Goal: Task Accomplishment & Management: Manage account settings

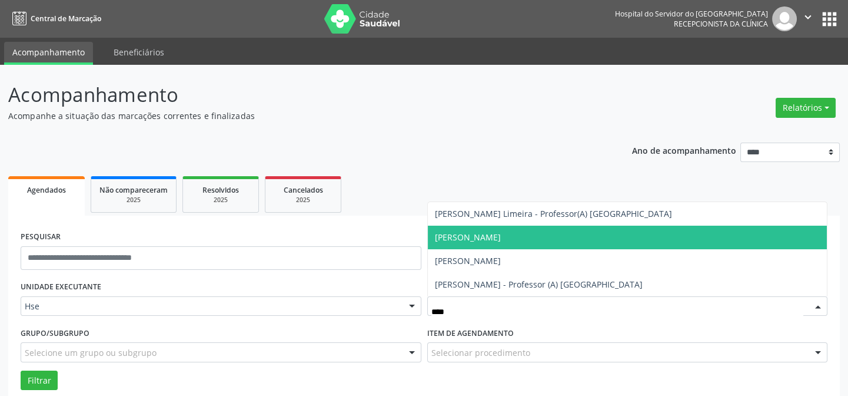
click at [494, 247] on span "[PERSON_NAME]" at bounding box center [628, 237] width 400 height 24
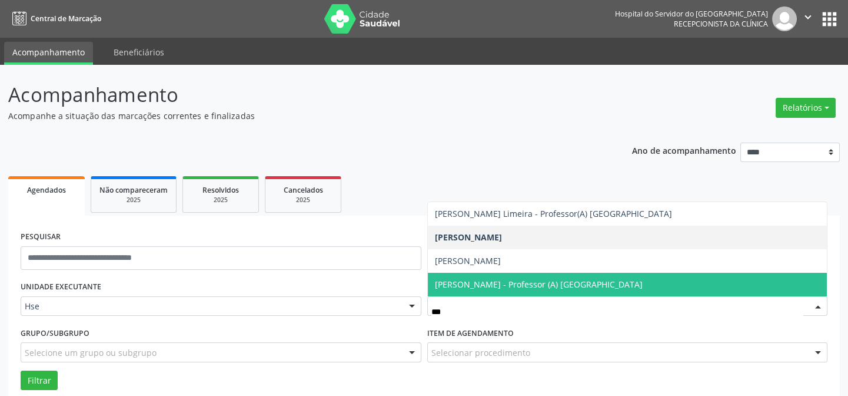
type input "****"
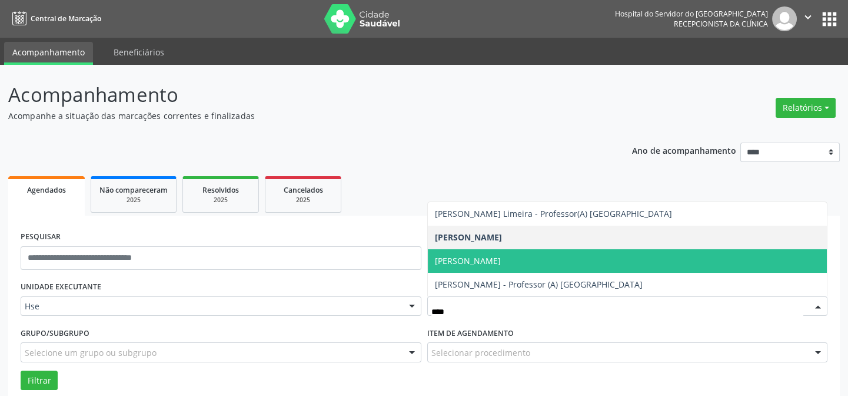
click at [497, 263] on span "[PERSON_NAME]" at bounding box center [468, 260] width 66 height 11
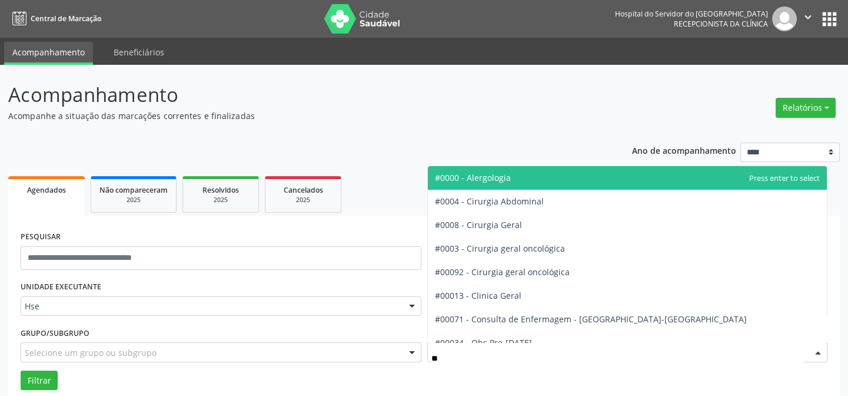
type input "***"
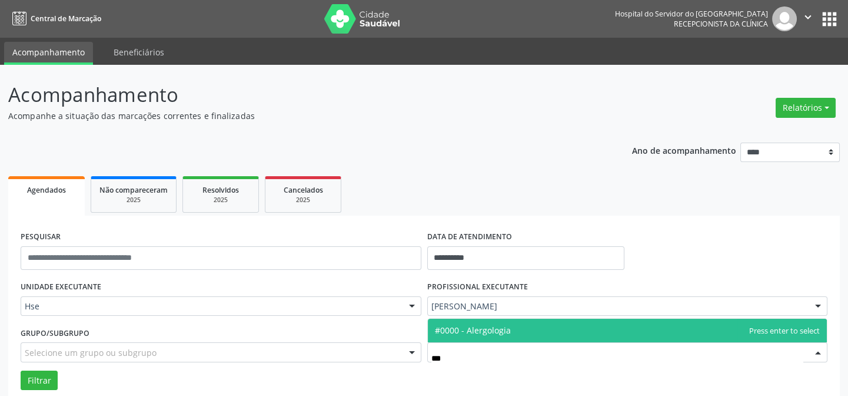
click at [480, 334] on span "#0000 - Alergologia" at bounding box center [473, 329] width 76 height 11
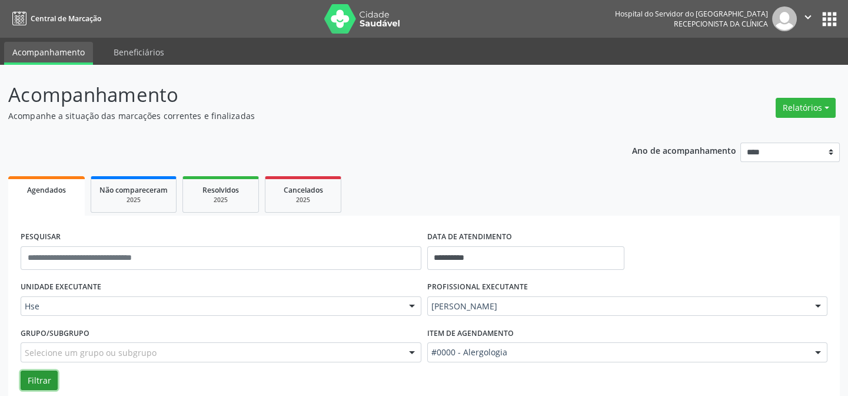
click at [38, 381] on button "Filtrar" at bounding box center [39, 380] width 37 height 20
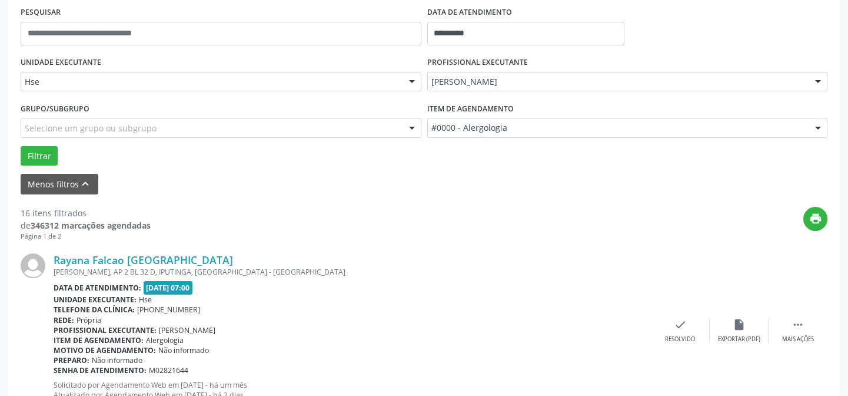
scroll to position [278, 0]
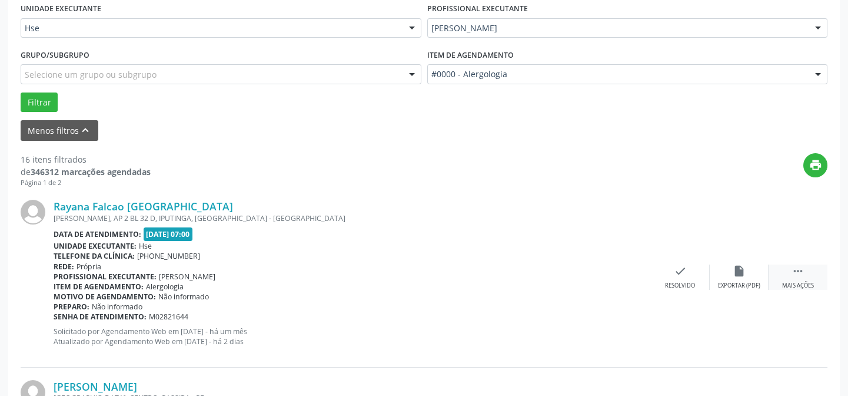
click at [794, 270] on icon "" at bounding box center [798, 270] width 13 height 13
click at [748, 281] on div "Não compareceu" at bounding box center [739, 285] width 50 height 8
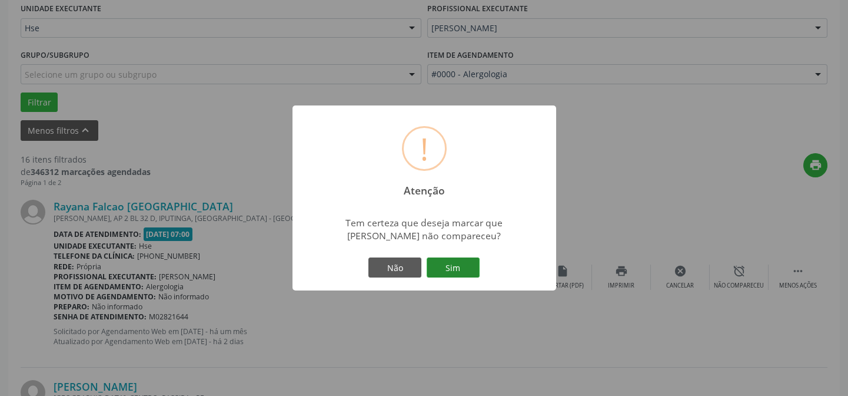
click at [453, 264] on button "Sim" at bounding box center [453, 267] width 53 height 20
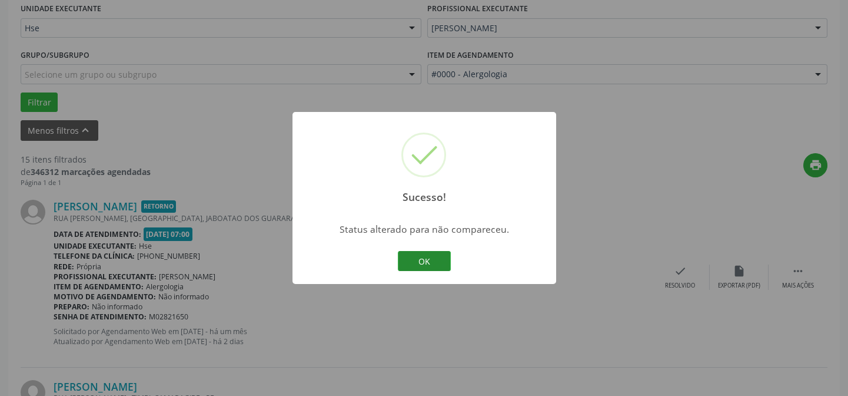
click at [424, 255] on button "OK" at bounding box center [424, 261] width 53 height 20
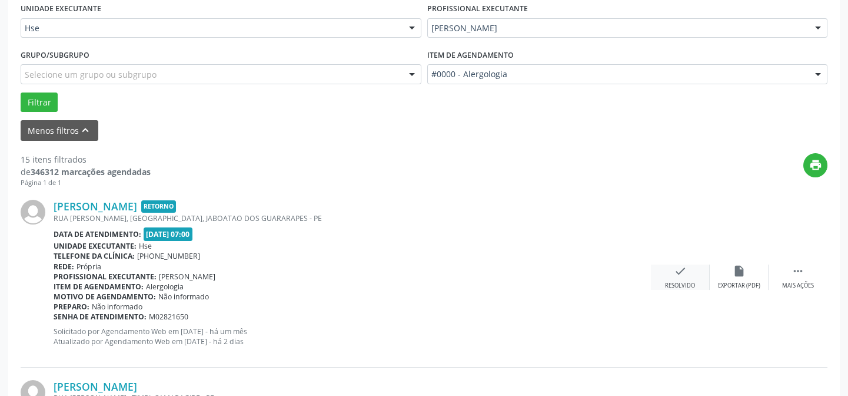
click at [683, 275] on icon "check" at bounding box center [680, 270] width 13 height 13
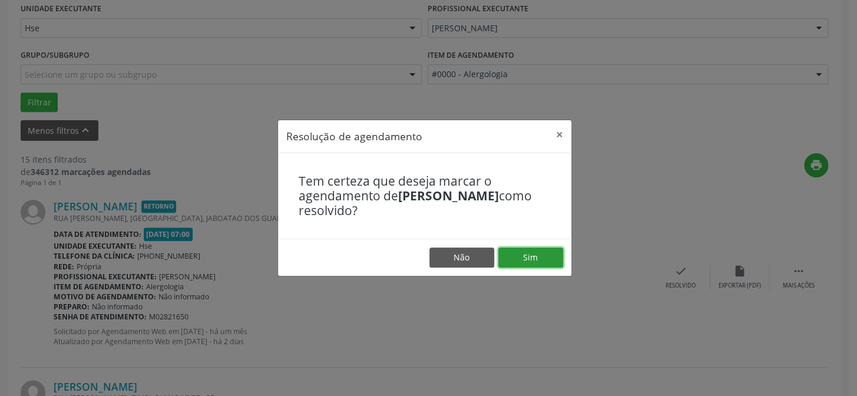
click at [519, 248] on button "Sim" at bounding box center [530, 257] width 65 height 20
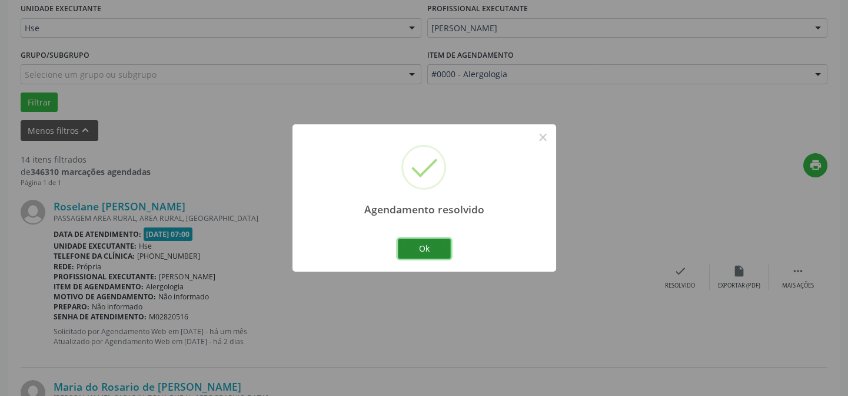
click at [437, 247] on button "Ok" at bounding box center [424, 248] width 53 height 20
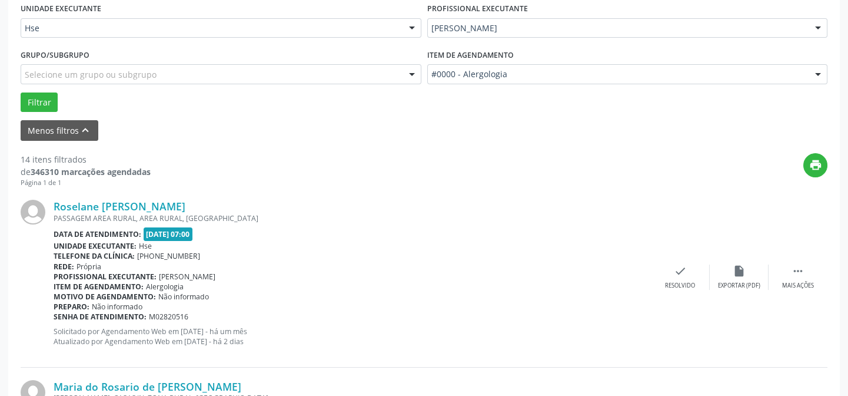
click at [685, 288] on div "Roselane [PERSON_NAME] [GEOGRAPHIC_DATA], AREA RURAL, [GEOGRAPHIC_DATA] Data de…" at bounding box center [424, 277] width 807 height 180
click at [686, 277] on div "check Resolvido" at bounding box center [680, 276] width 59 height 25
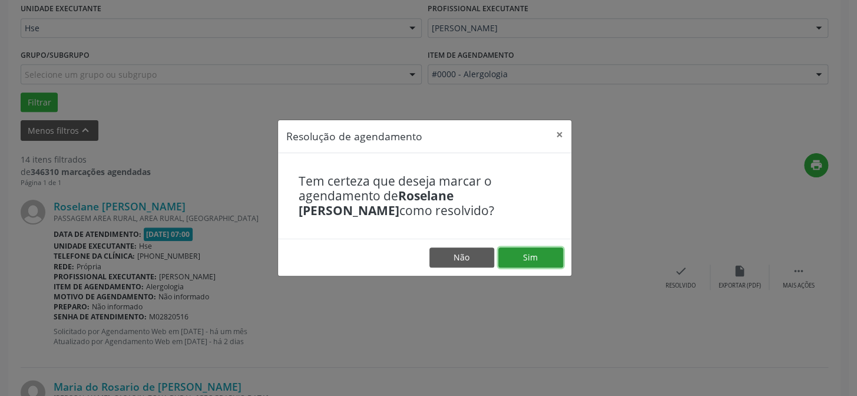
click at [533, 252] on button "Sim" at bounding box center [530, 257] width 65 height 20
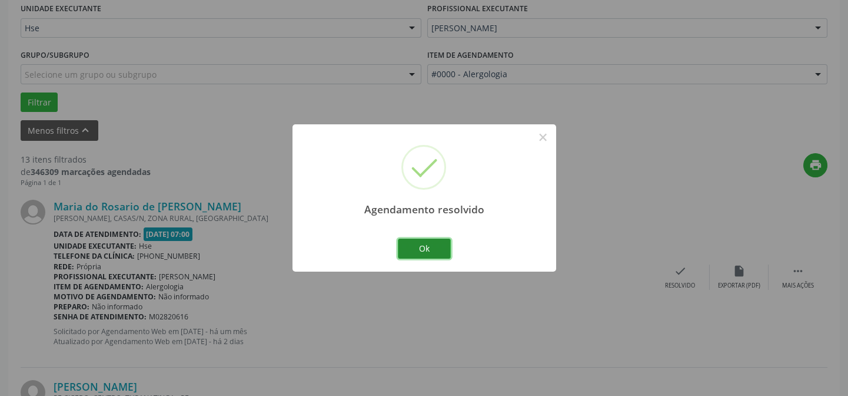
click at [440, 241] on button "Ok" at bounding box center [424, 248] width 53 height 20
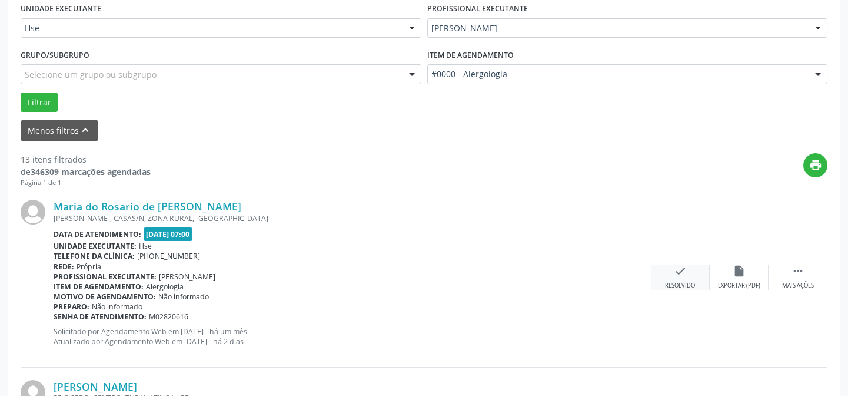
click at [681, 270] on icon "check" at bounding box center [680, 270] width 13 height 13
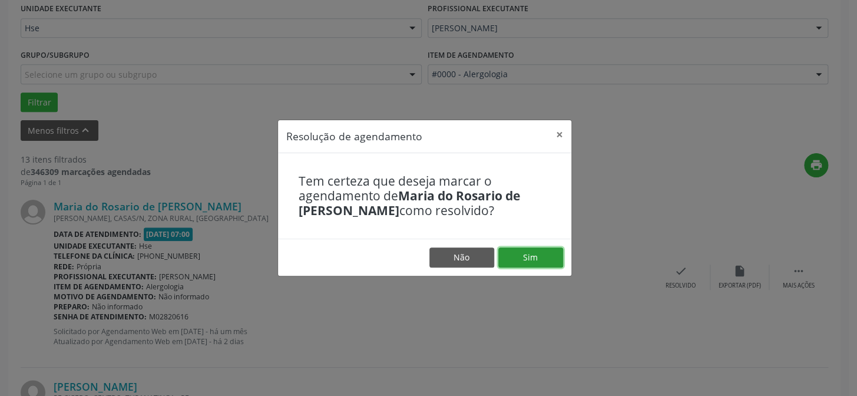
click at [535, 248] on button "Sim" at bounding box center [530, 257] width 65 height 20
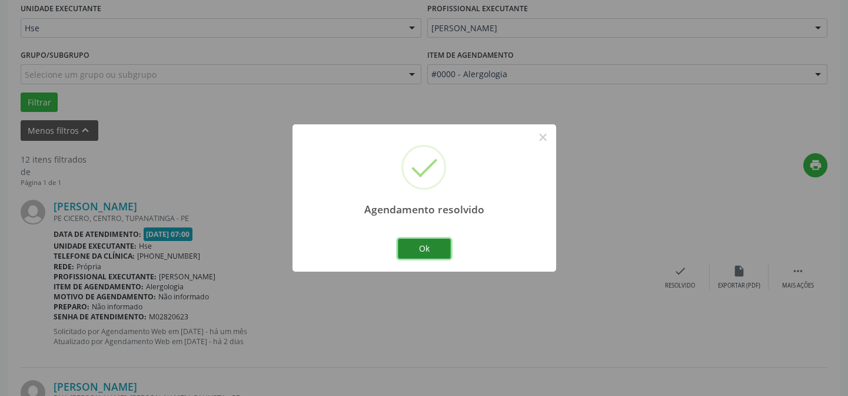
click at [435, 252] on button "Ok" at bounding box center [424, 248] width 53 height 20
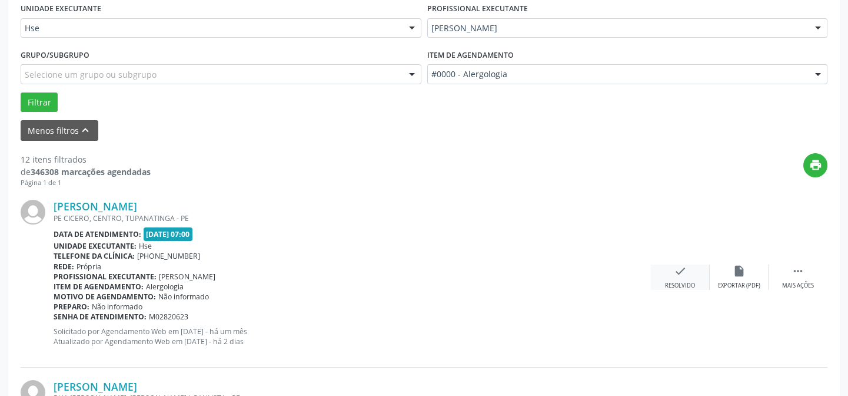
click at [689, 273] on div "check Resolvido" at bounding box center [680, 276] width 59 height 25
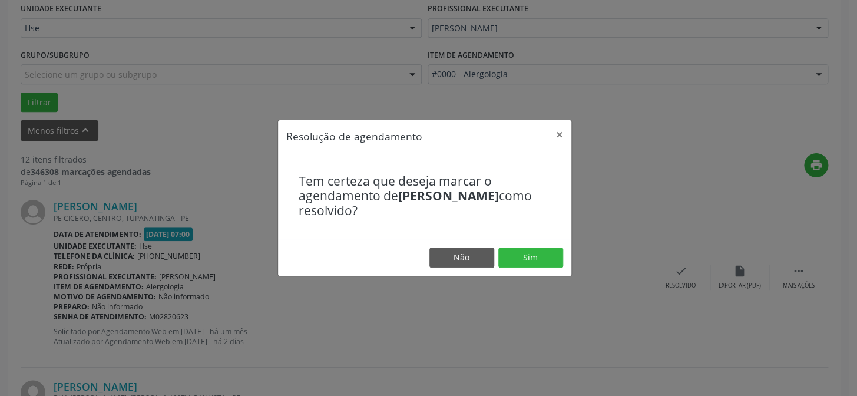
click at [509, 244] on footer "Não Sim" at bounding box center [424, 256] width 293 height 37
click at [535, 260] on button "Sim" at bounding box center [530, 257] width 65 height 20
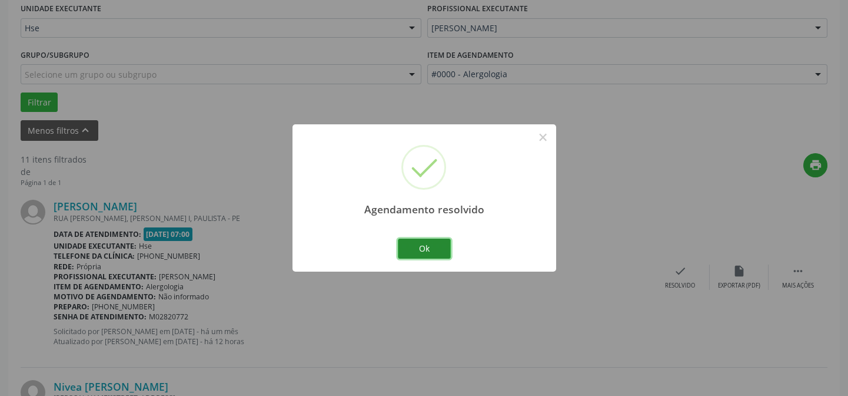
click at [429, 249] on button "Ok" at bounding box center [424, 248] width 53 height 20
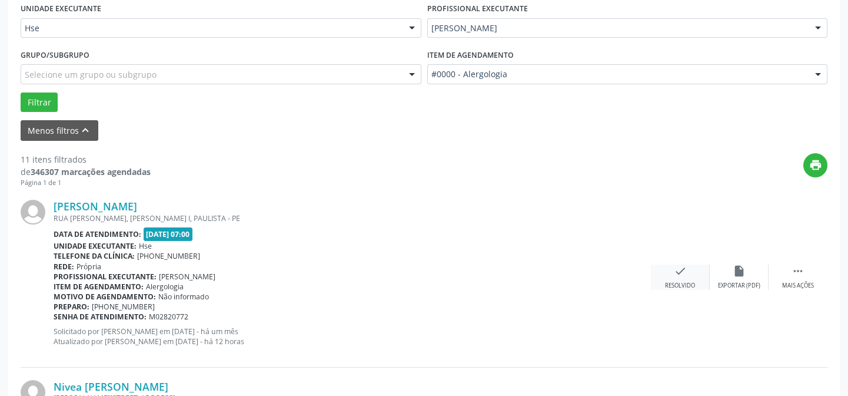
click at [677, 270] on icon "check" at bounding box center [680, 270] width 13 height 13
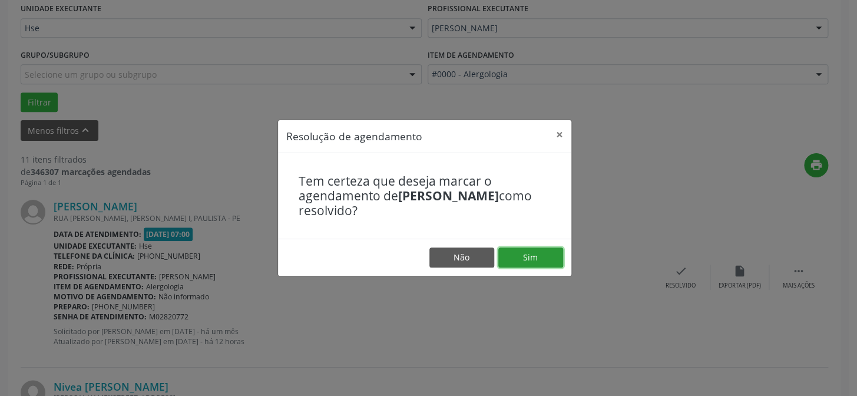
click at [527, 258] on button "Sim" at bounding box center [530, 257] width 65 height 20
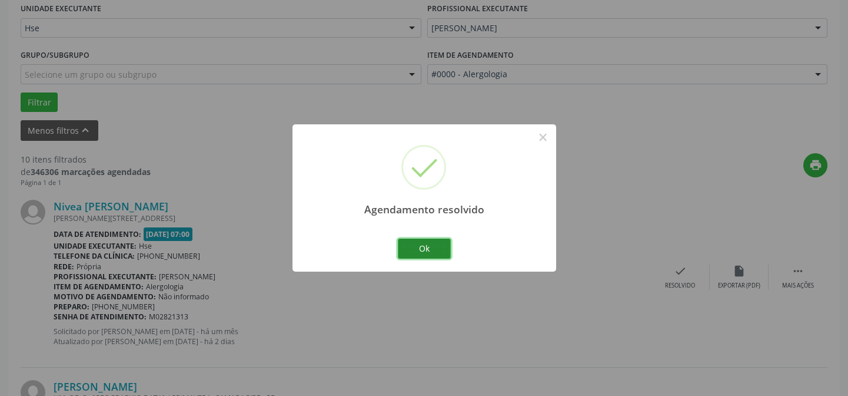
click at [423, 239] on button "Ok" at bounding box center [424, 248] width 53 height 20
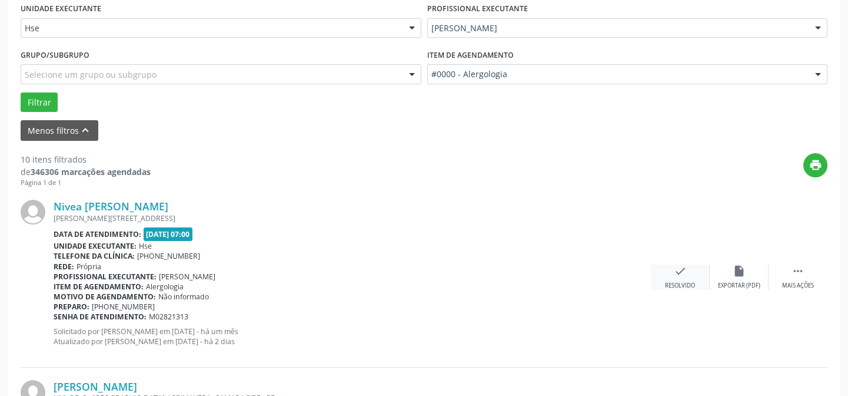
click at [679, 281] on div "Resolvido" at bounding box center [680, 285] width 30 height 8
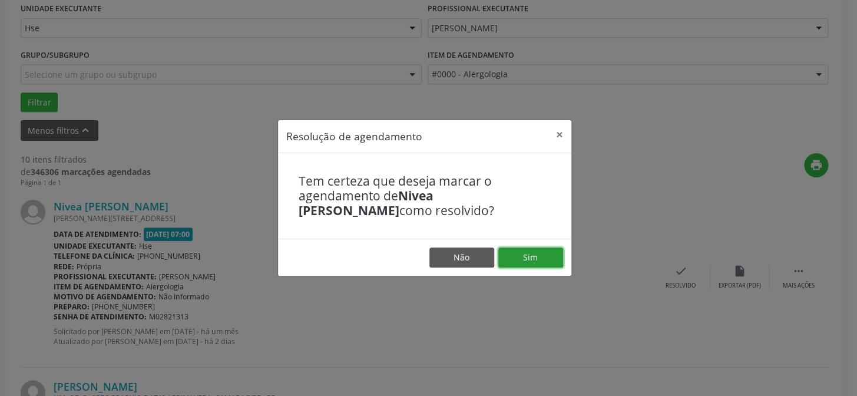
click at [543, 254] on button "Sim" at bounding box center [530, 257] width 65 height 20
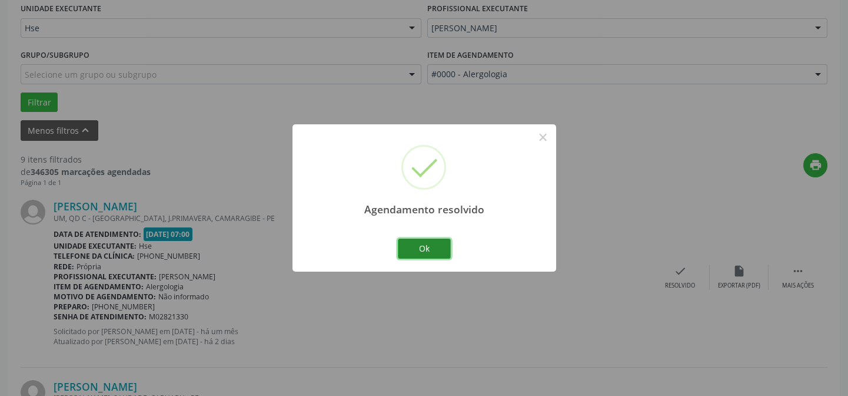
click at [424, 247] on button "Ok" at bounding box center [424, 248] width 53 height 20
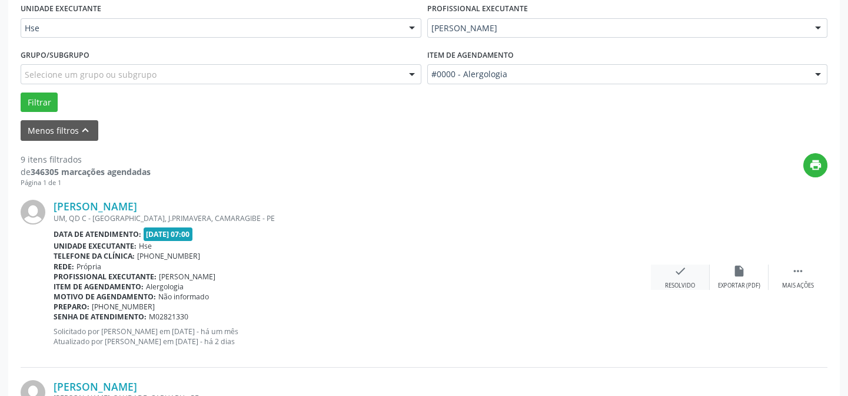
click at [662, 267] on div "check Resolvido" at bounding box center [680, 276] width 59 height 25
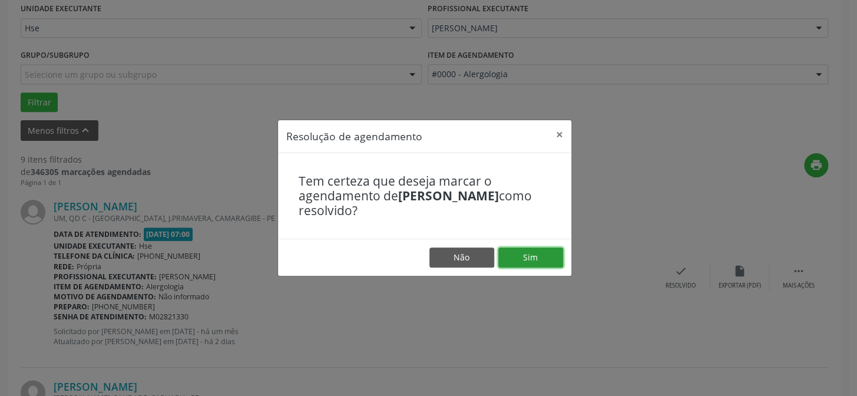
click at [529, 255] on button "Sim" at bounding box center [530, 257] width 65 height 20
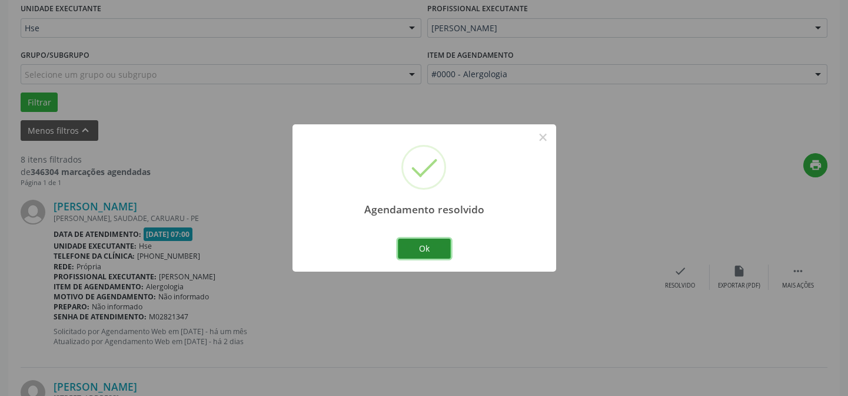
click at [430, 244] on button "Ok" at bounding box center [424, 248] width 53 height 20
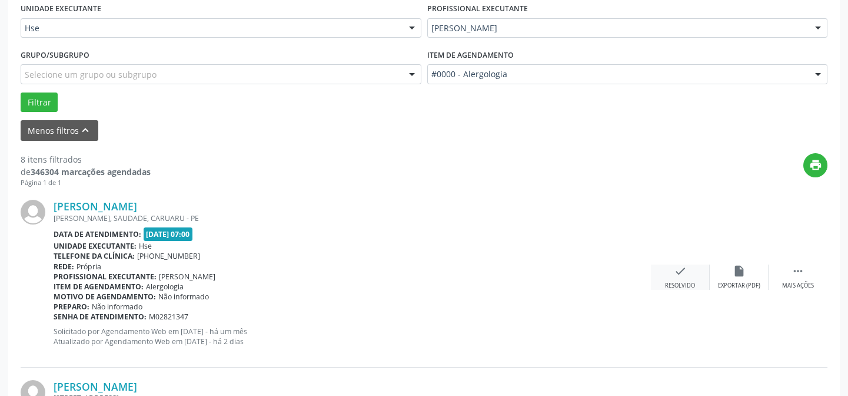
click at [682, 271] on icon "check" at bounding box center [680, 270] width 13 height 13
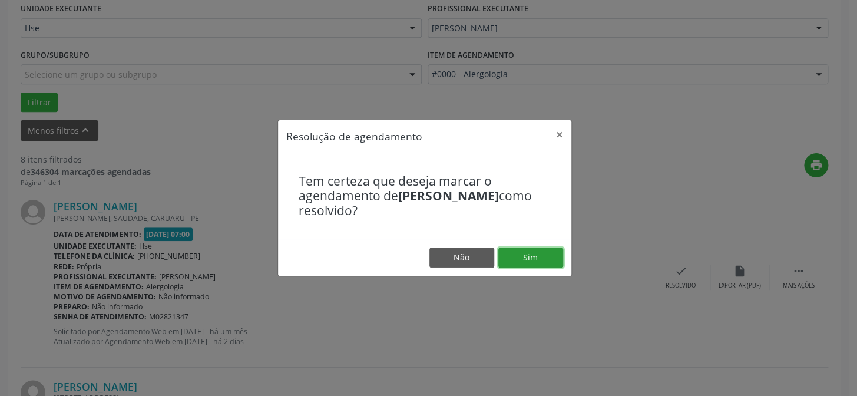
click at [548, 262] on button "Sim" at bounding box center [530, 257] width 65 height 20
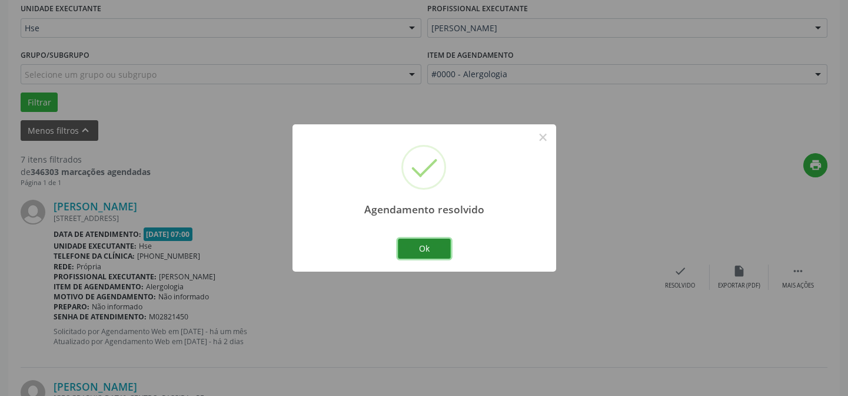
click at [437, 248] on button "Ok" at bounding box center [424, 248] width 53 height 20
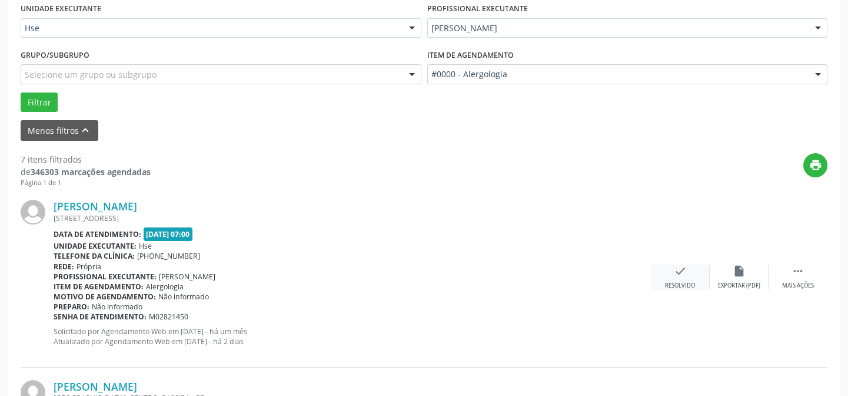
click at [688, 275] on div "check Resolvido" at bounding box center [680, 276] width 59 height 25
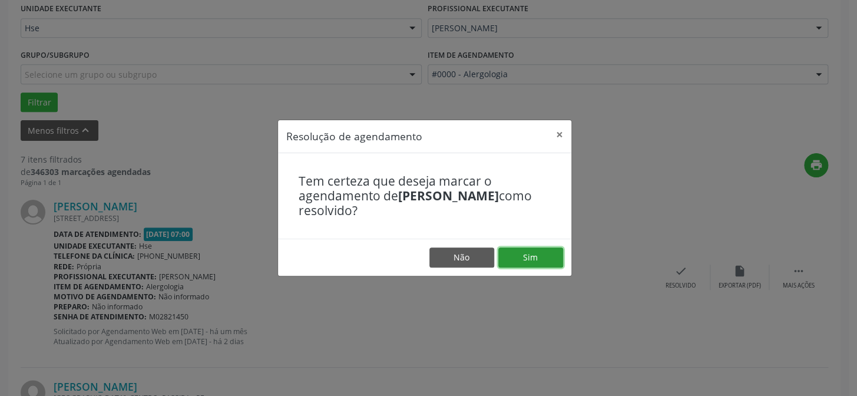
click at [507, 251] on button "Sim" at bounding box center [530, 257] width 65 height 20
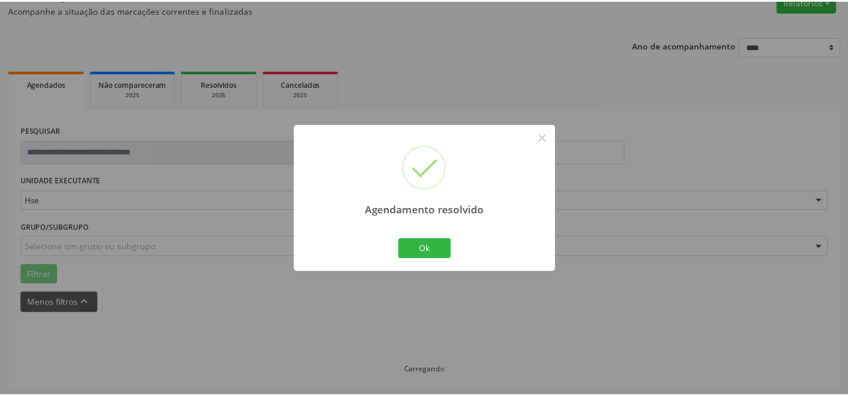
scroll to position [105, 0]
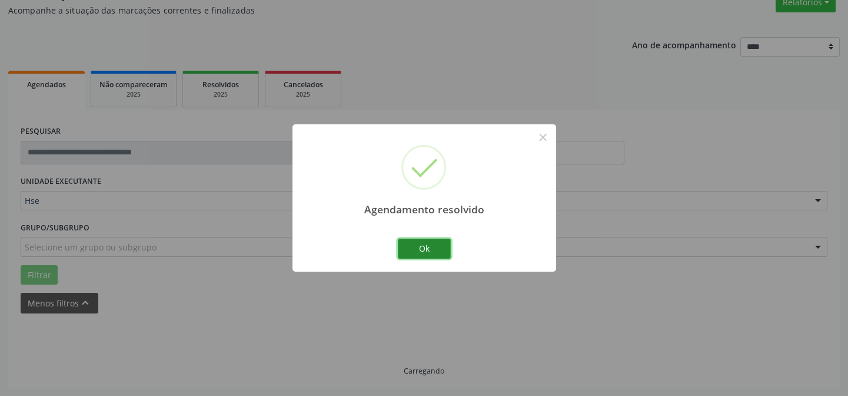
click at [431, 249] on button "Ok" at bounding box center [424, 248] width 53 height 20
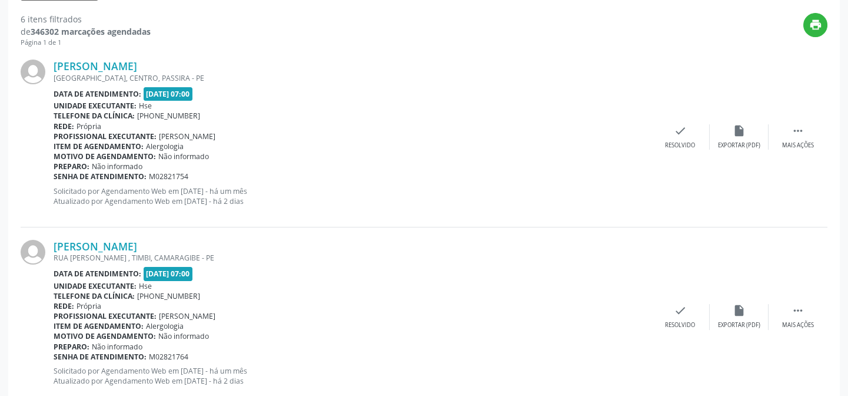
scroll to position [364, 0]
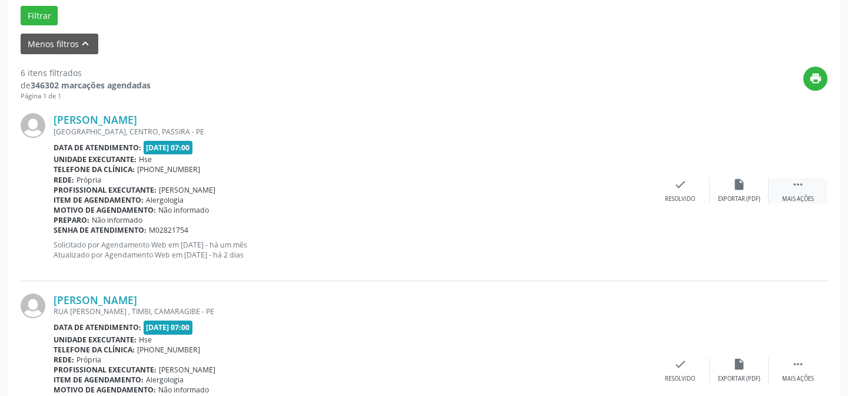
click at [798, 192] on div " Mais ações" at bounding box center [798, 190] width 59 height 25
click at [739, 198] on div "Não compareceu" at bounding box center [739, 199] width 50 height 8
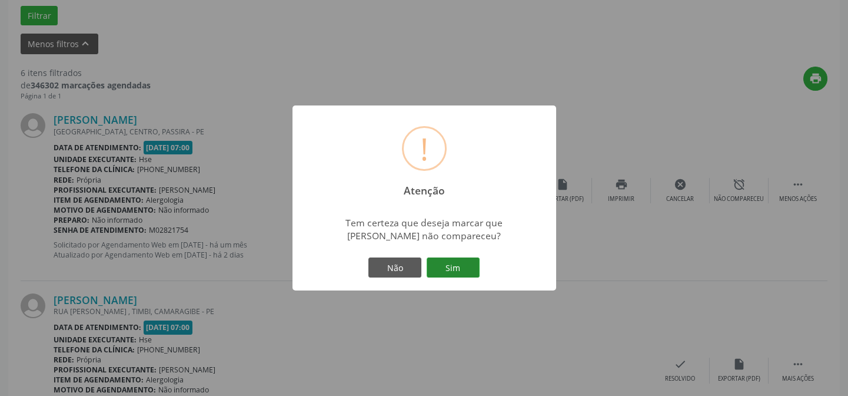
click at [468, 264] on button "Sim" at bounding box center [453, 267] width 53 height 20
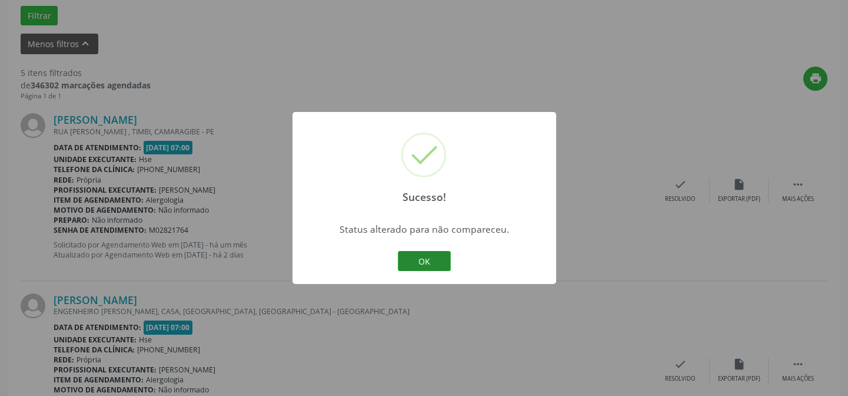
click at [439, 257] on button "OK" at bounding box center [424, 261] width 53 height 20
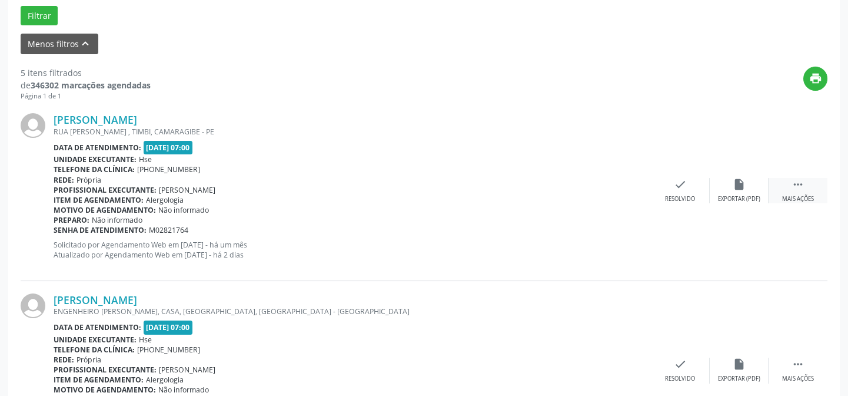
click at [804, 183] on icon "" at bounding box center [798, 184] width 13 height 13
click at [742, 188] on icon "alarm_off" at bounding box center [739, 184] width 13 height 13
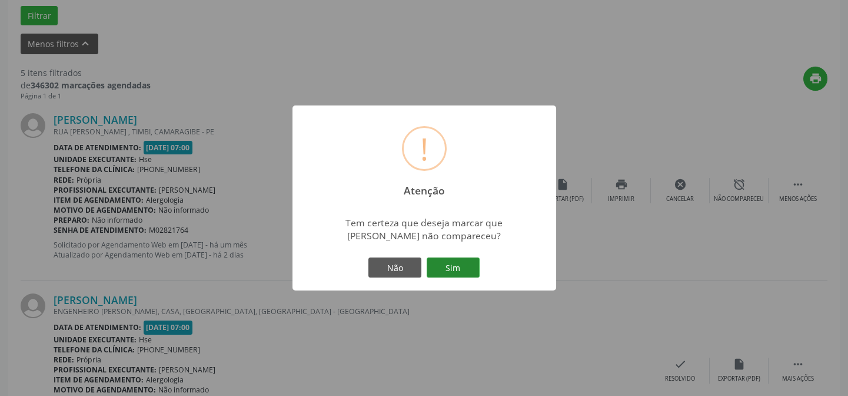
click at [458, 265] on button "Sim" at bounding box center [453, 267] width 53 height 20
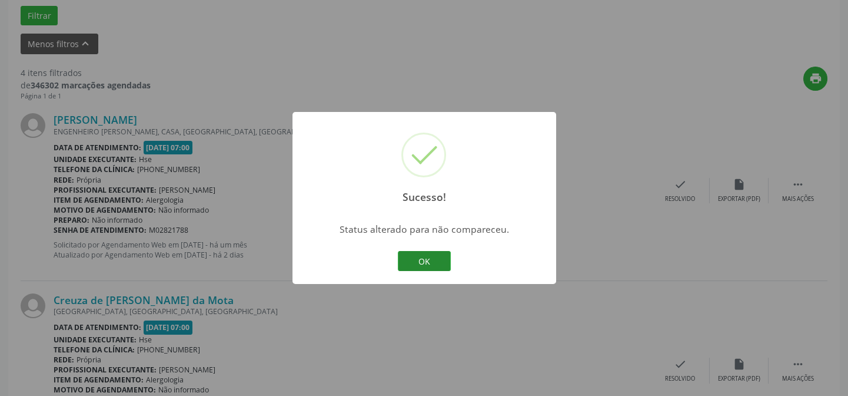
click at [421, 264] on button "OK" at bounding box center [424, 261] width 53 height 20
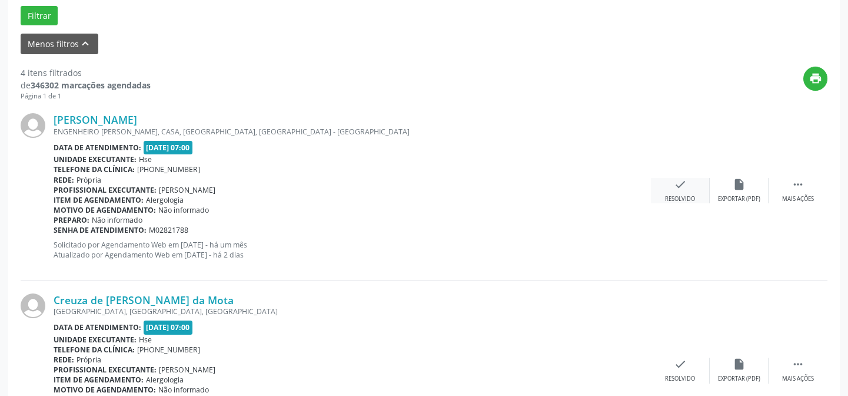
click at [670, 184] on div "check Resolvido" at bounding box center [680, 190] width 59 height 25
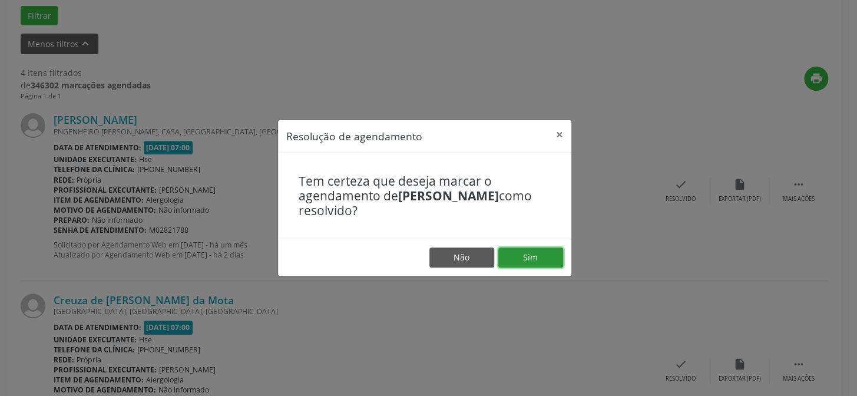
click at [535, 258] on button "Sim" at bounding box center [530, 257] width 65 height 20
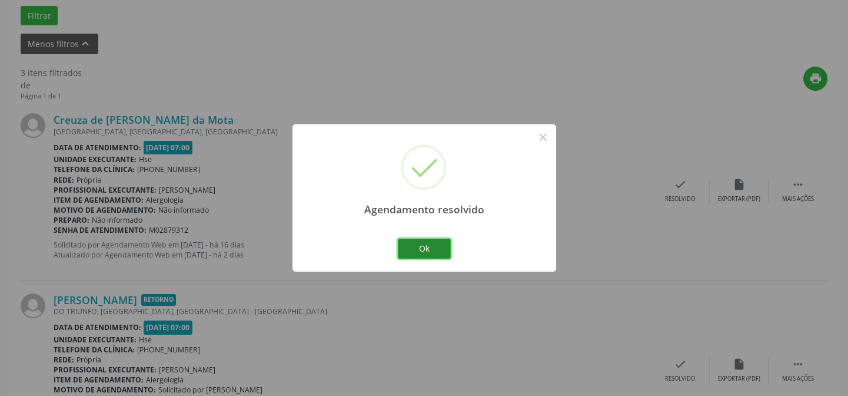
click at [431, 245] on button "Ok" at bounding box center [424, 248] width 53 height 20
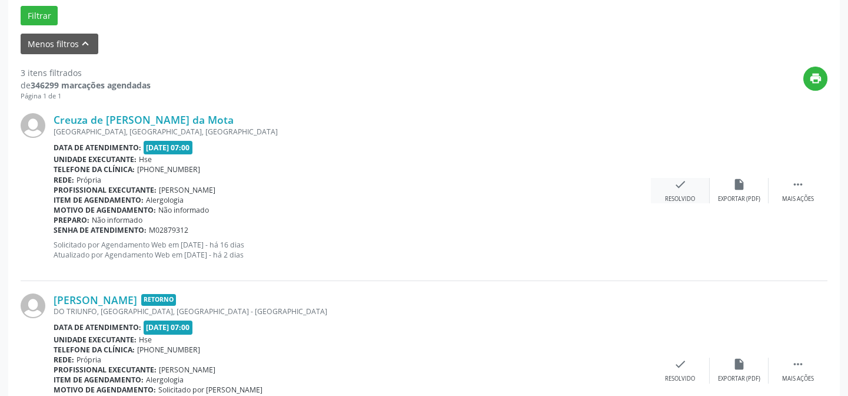
click at [686, 185] on icon "check" at bounding box center [680, 184] width 13 height 13
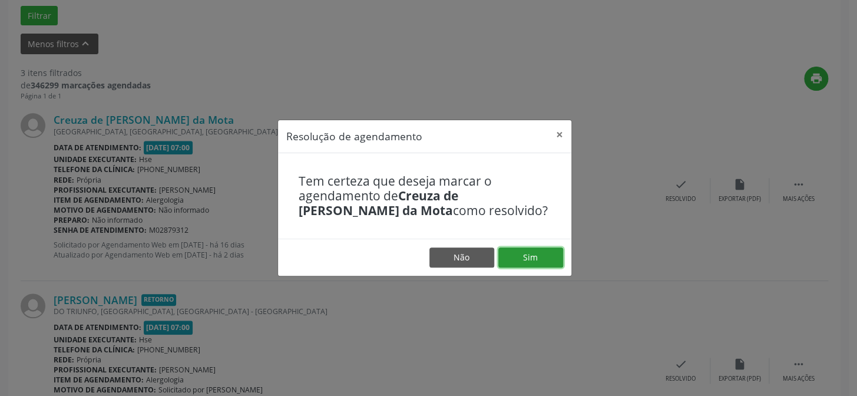
click at [517, 259] on button "Sim" at bounding box center [530, 257] width 65 height 20
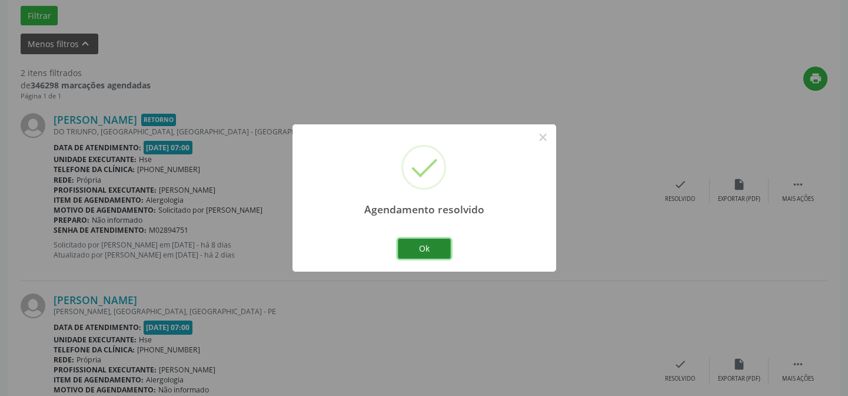
click at [431, 246] on button "Ok" at bounding box center [424, 248] width 53 height 20
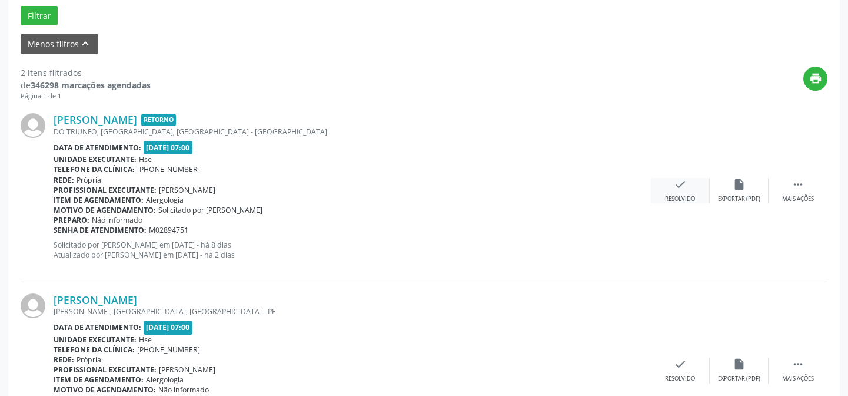
click at [677, 187] on icon "check" at bounding box center [680, 184] width 13 height 13
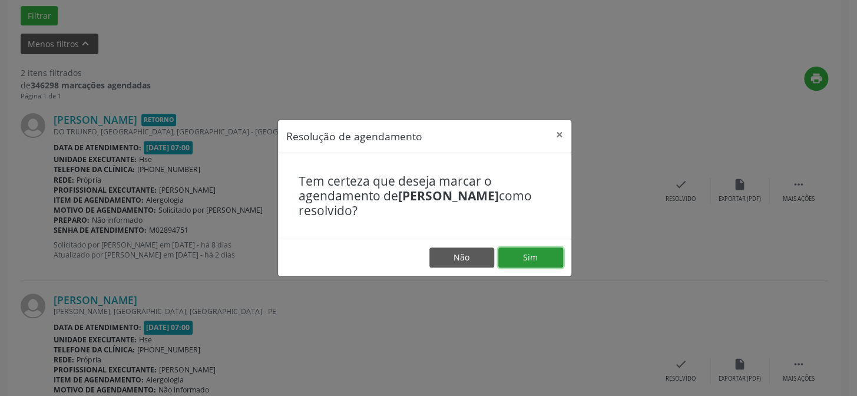
click at [524, 253] on button "Sim" at bounding box center [530, 257] width 65 height 20
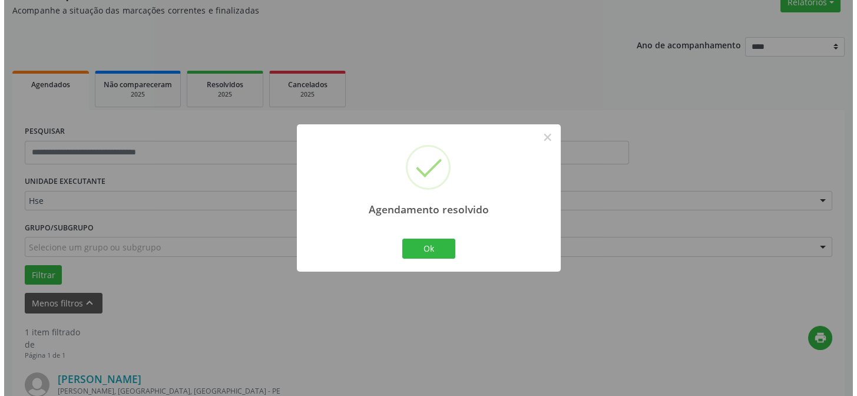
scroll to position [269, 0]
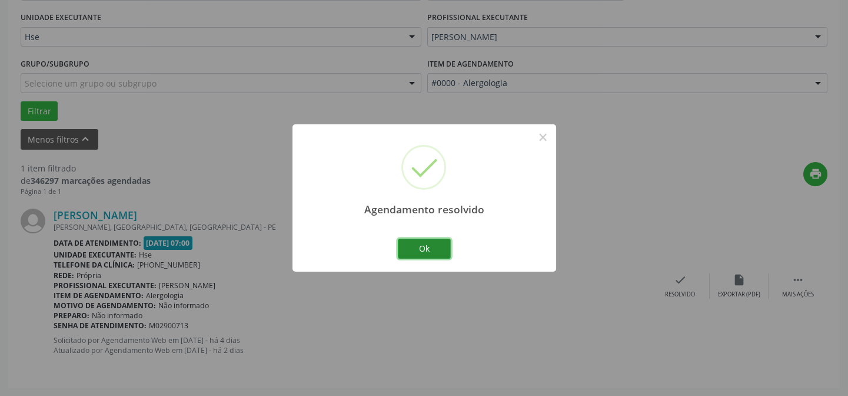
click at [435, 245] on button "Ok" at bounding box center [424, 248] width 53 height 20
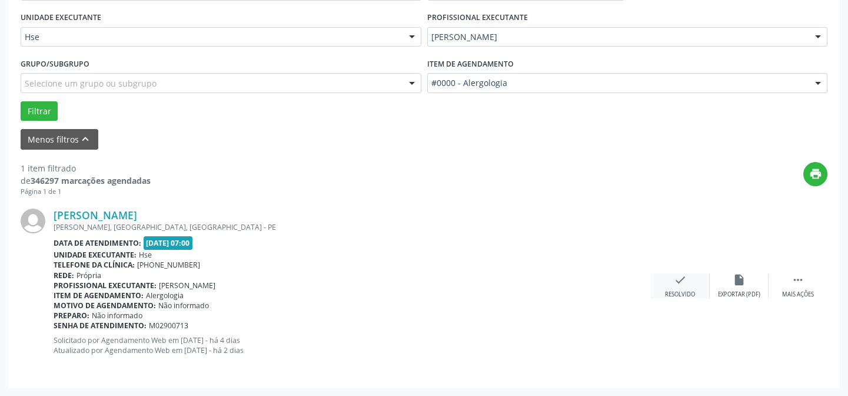
click at [678, 283] on icon "check" at bounding box center [680, 279] width 13 height 13
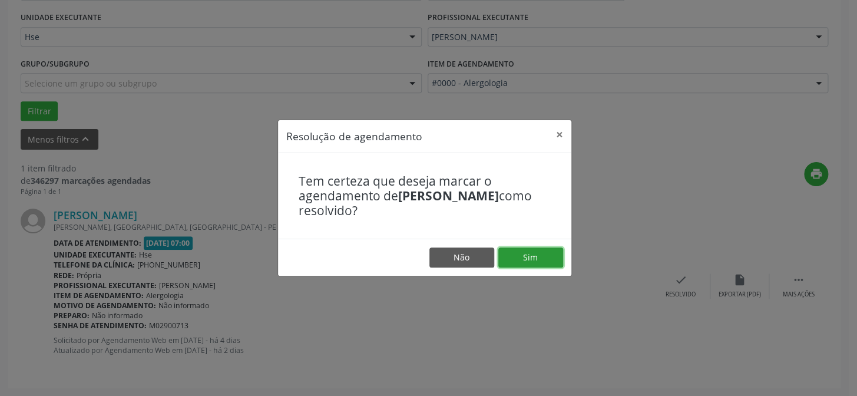
click at [537, 259] on button "Sim" at bounding box center [530, 257] width 65 height 20
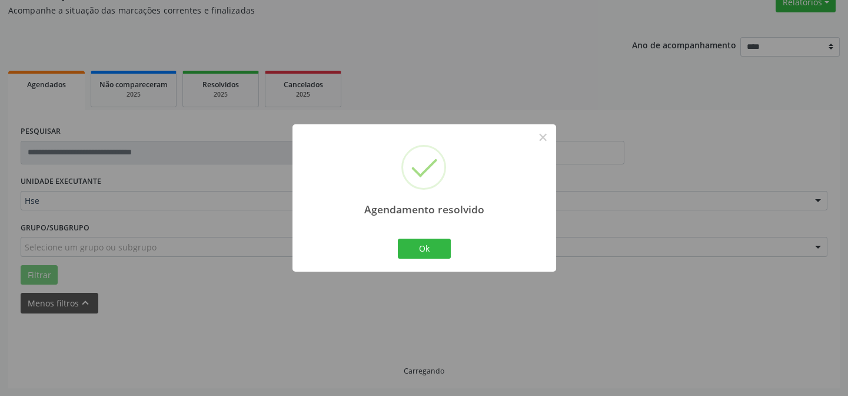
scroll to position [79, 0]
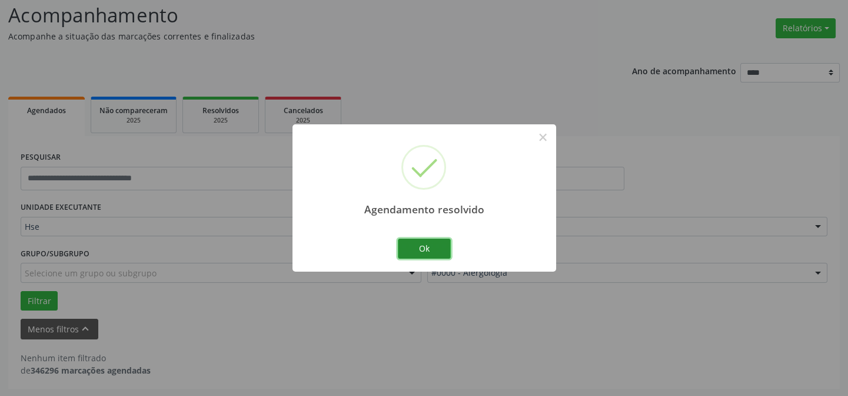
click at [440, 247] on button "Ok" at bounding box center [424, 248] width 53 height 20
